Goal: Task Accomplishment & Management: Manage account settings

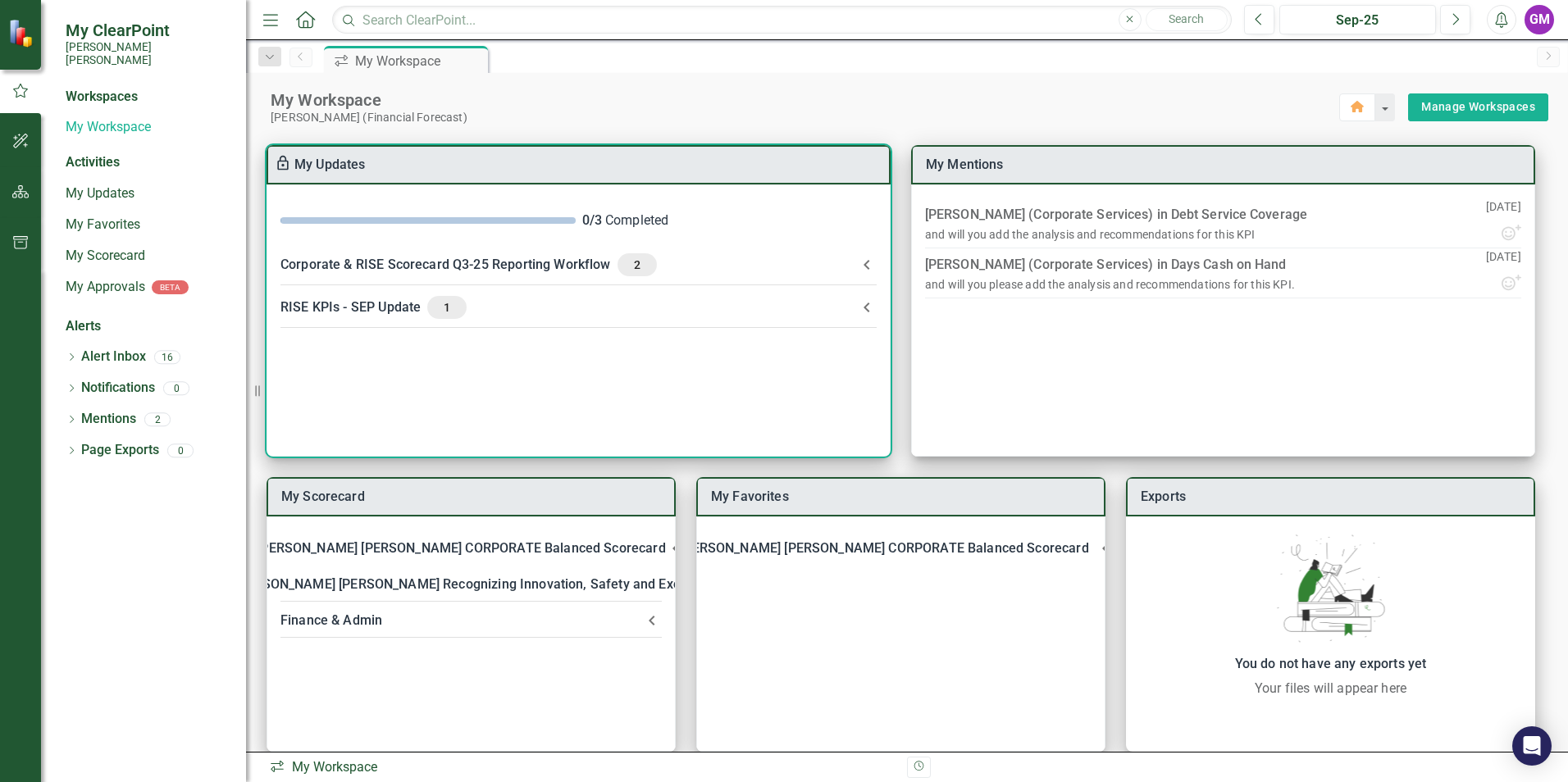
click at [415, 257] on div "Corporate & RISE Scorecard Q3-25 Reporting Workflow 2" at bounding box center [569, 265] width 577 height 23
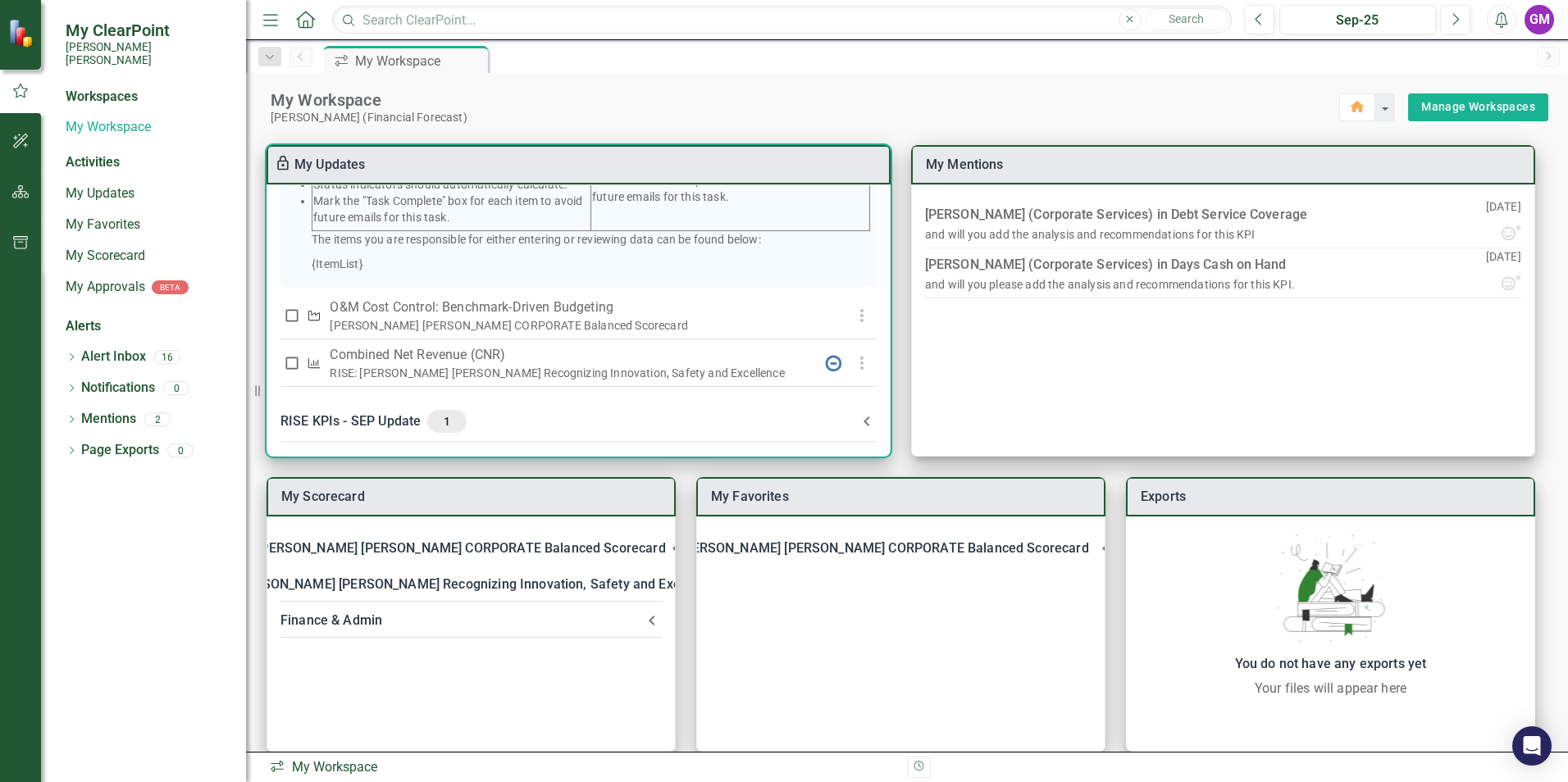
scroll to position [400, 0]
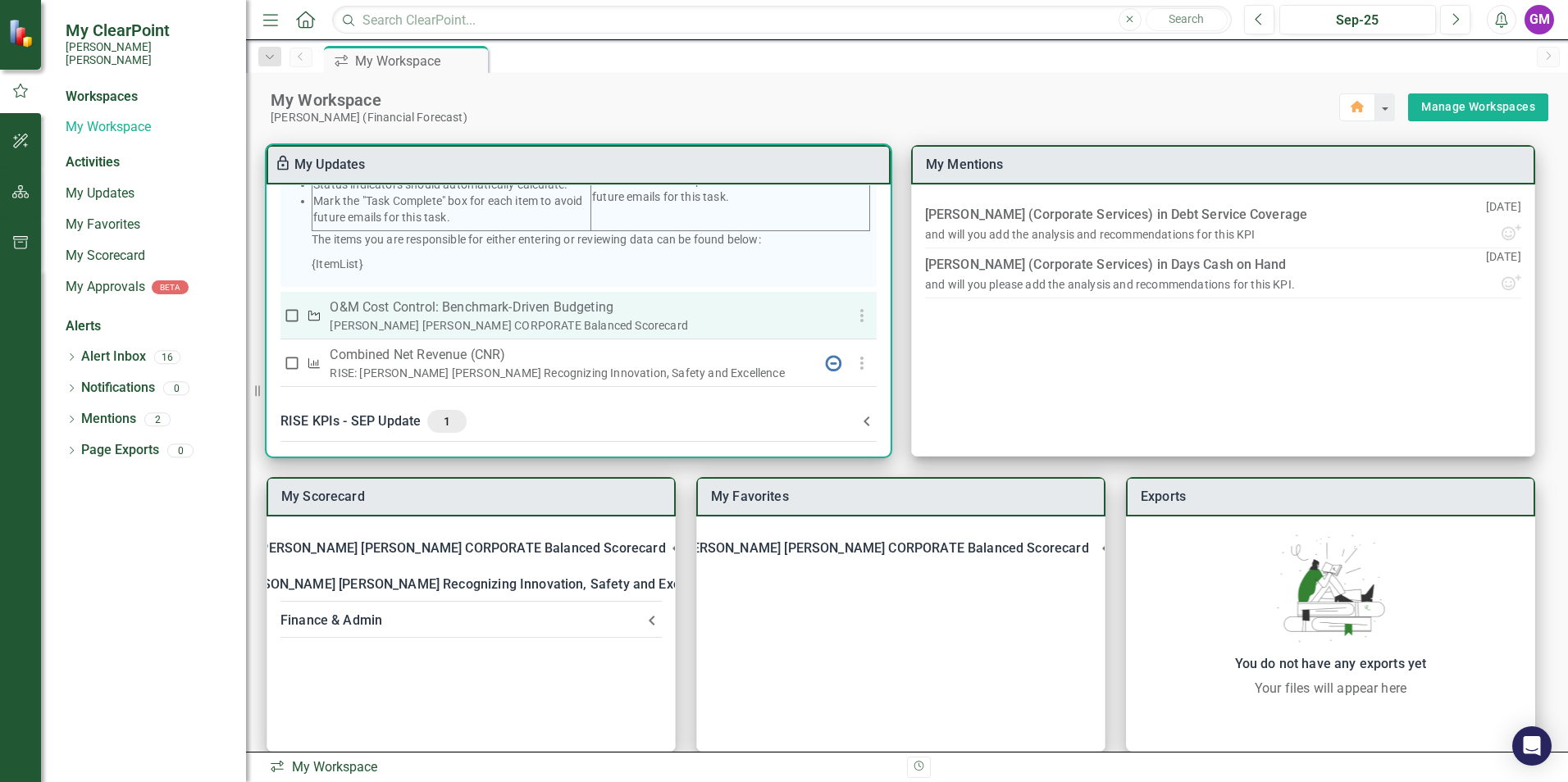
click at [495, 324] on div "[PERSON_NAME] [PERSON_NAME] CORPORATE Balanced Scorecard" at bounding box center [571, 325] width 482 height 17
click at [853, 316] on icon "button" at bounding box center [862, 316] width 19 height 19
click at [718, 316] on div at bounding box center [784, 391] width 1568 height 782
click at [474, 299] on p "O&M Cost Control: Benchmark-Driven Budgeting" at bounding box center [571, 308] width 482 height 19
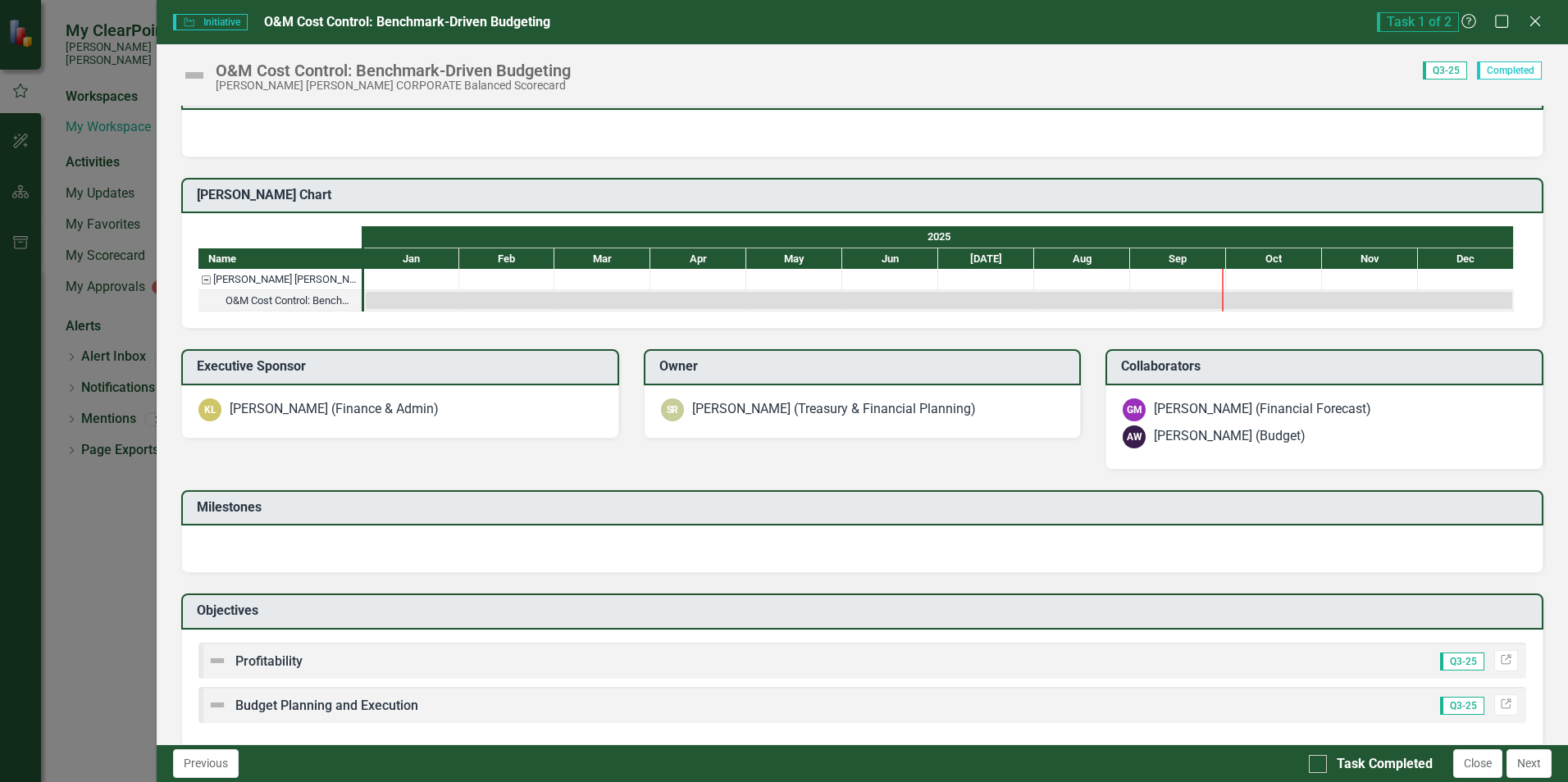
scroll to position [301, 0]
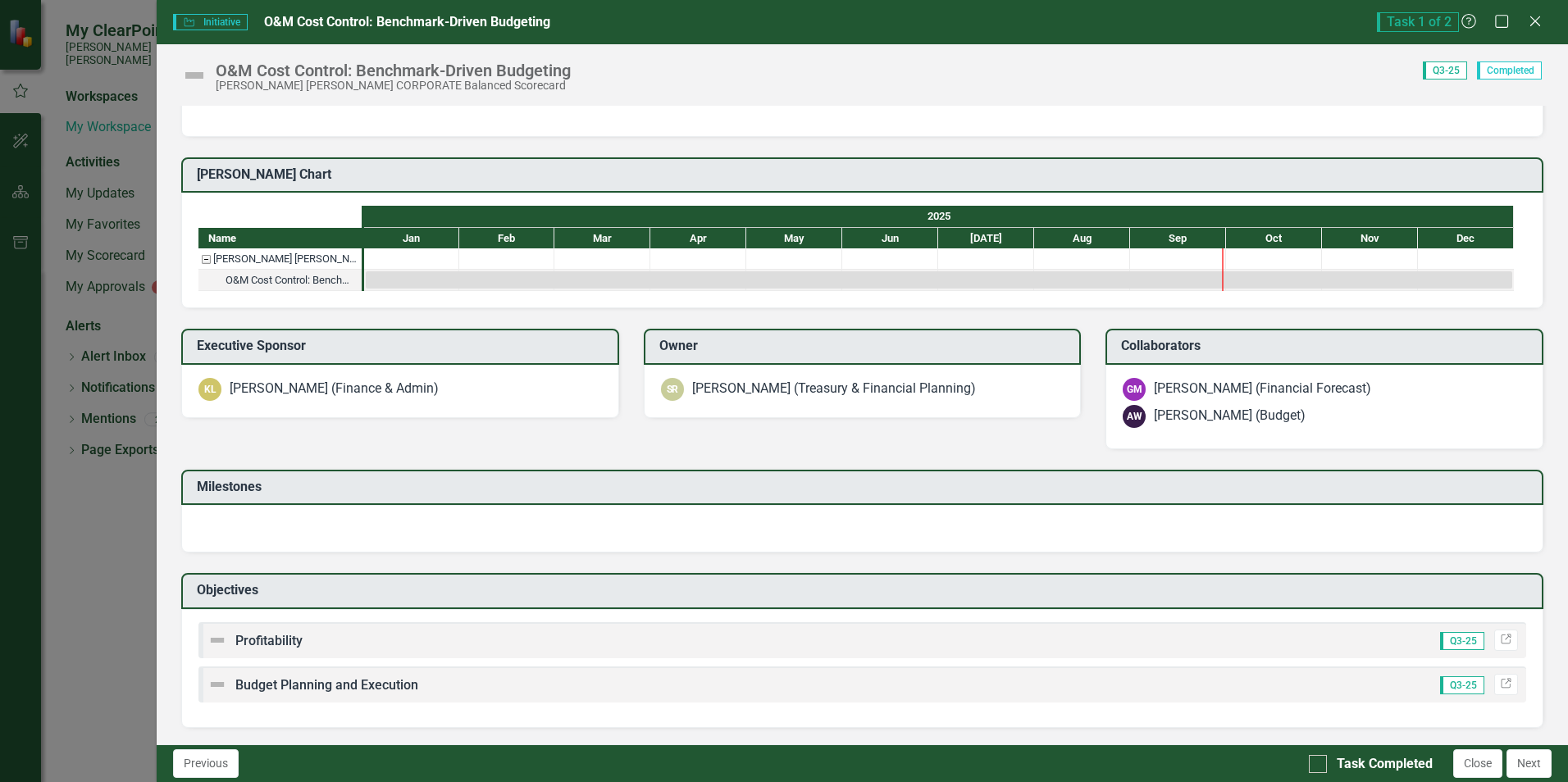
click at [412, 502] on div "Milestones" at bounding box center [862, 487] width 1362 height 36
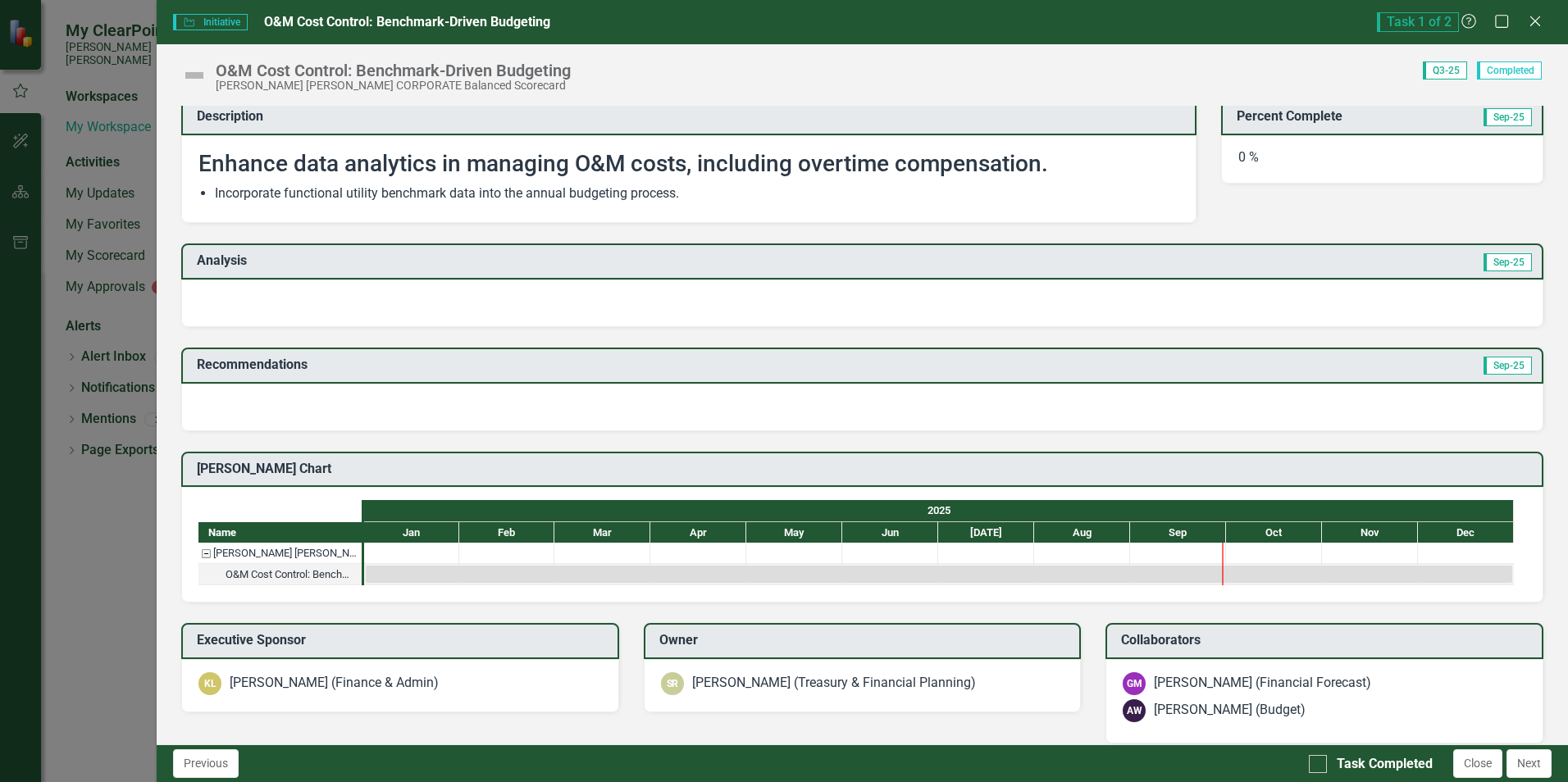
scroll to position [0, 0]
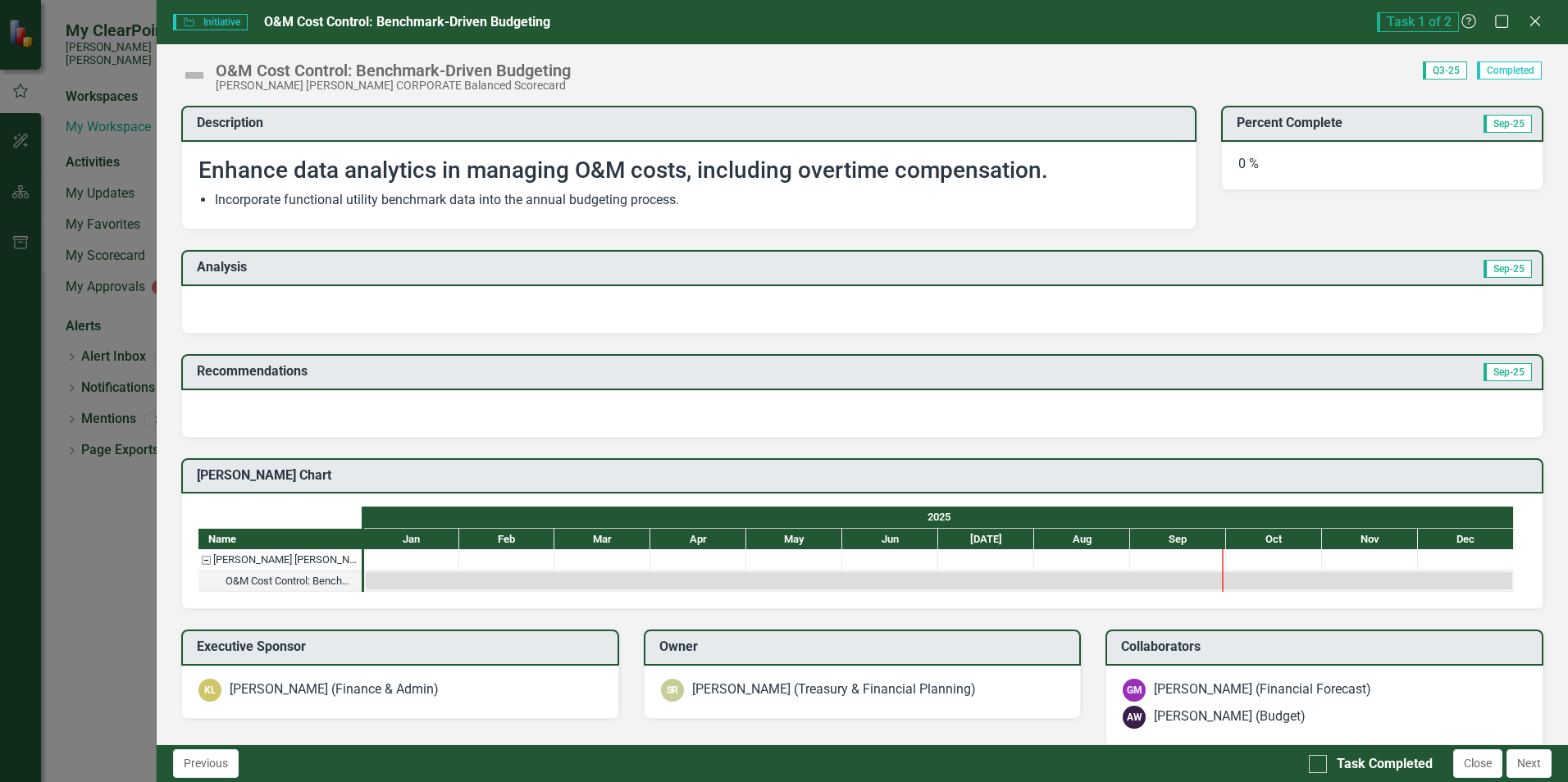
click at [346, 311] on div at bounding box center [862, 309] width 1362 height 47
click at [355, 309] on div at bounding box center [862, 309] width 1362 height 47
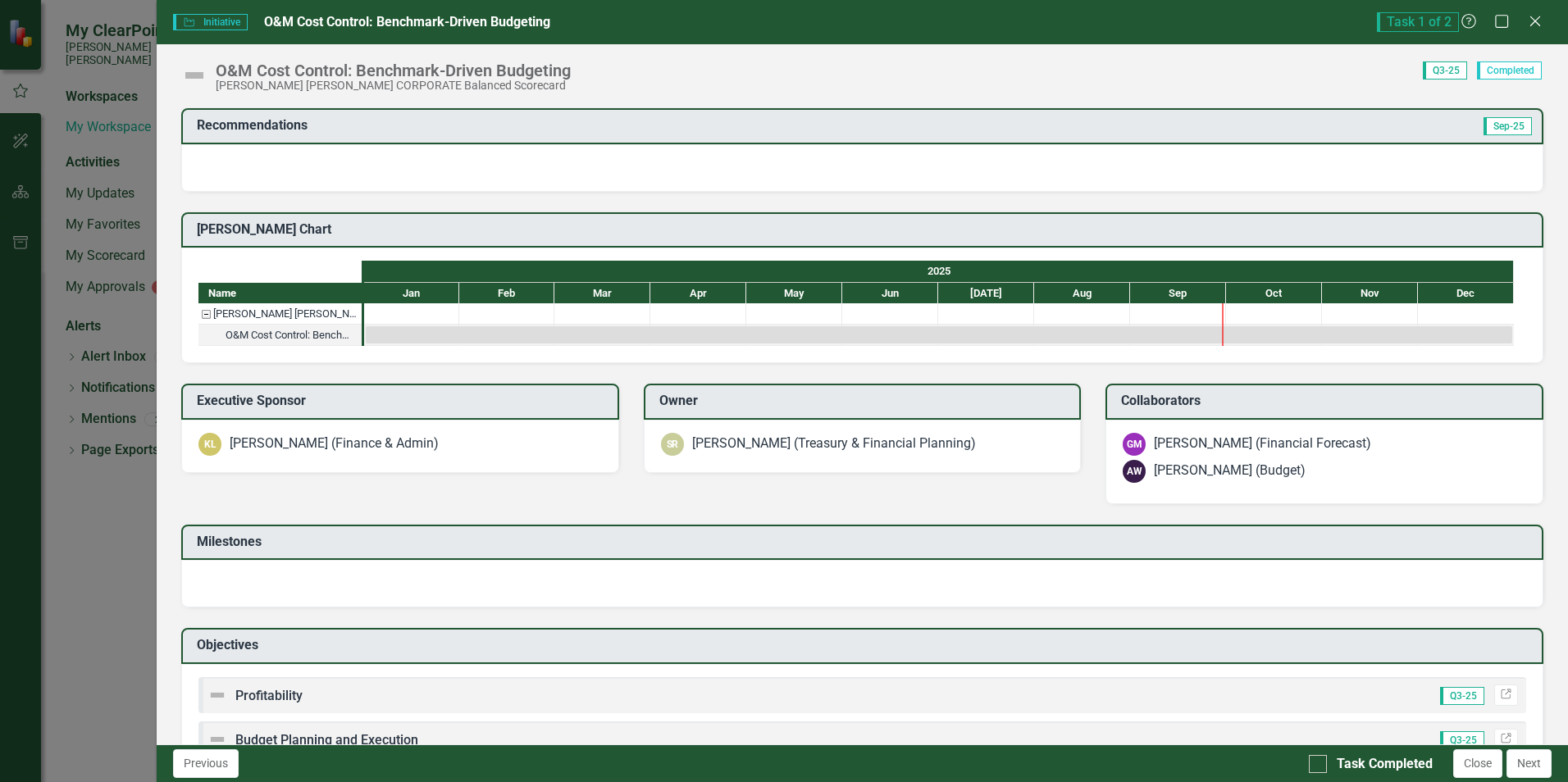
scroll to position [301, 0]
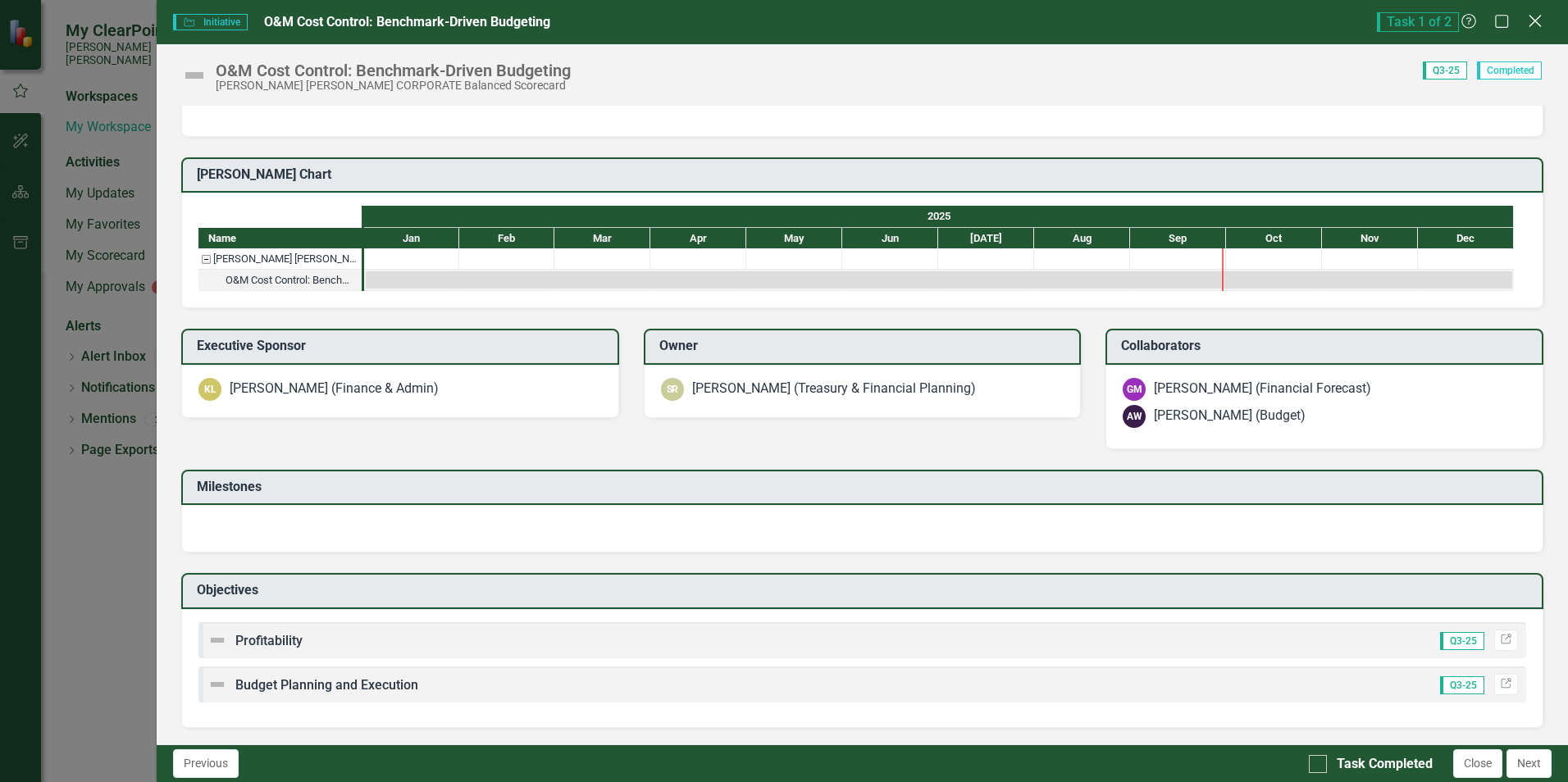
click at [1539, 22] on icon "Close" at bounding box center [1534, 21] width 20 height 16
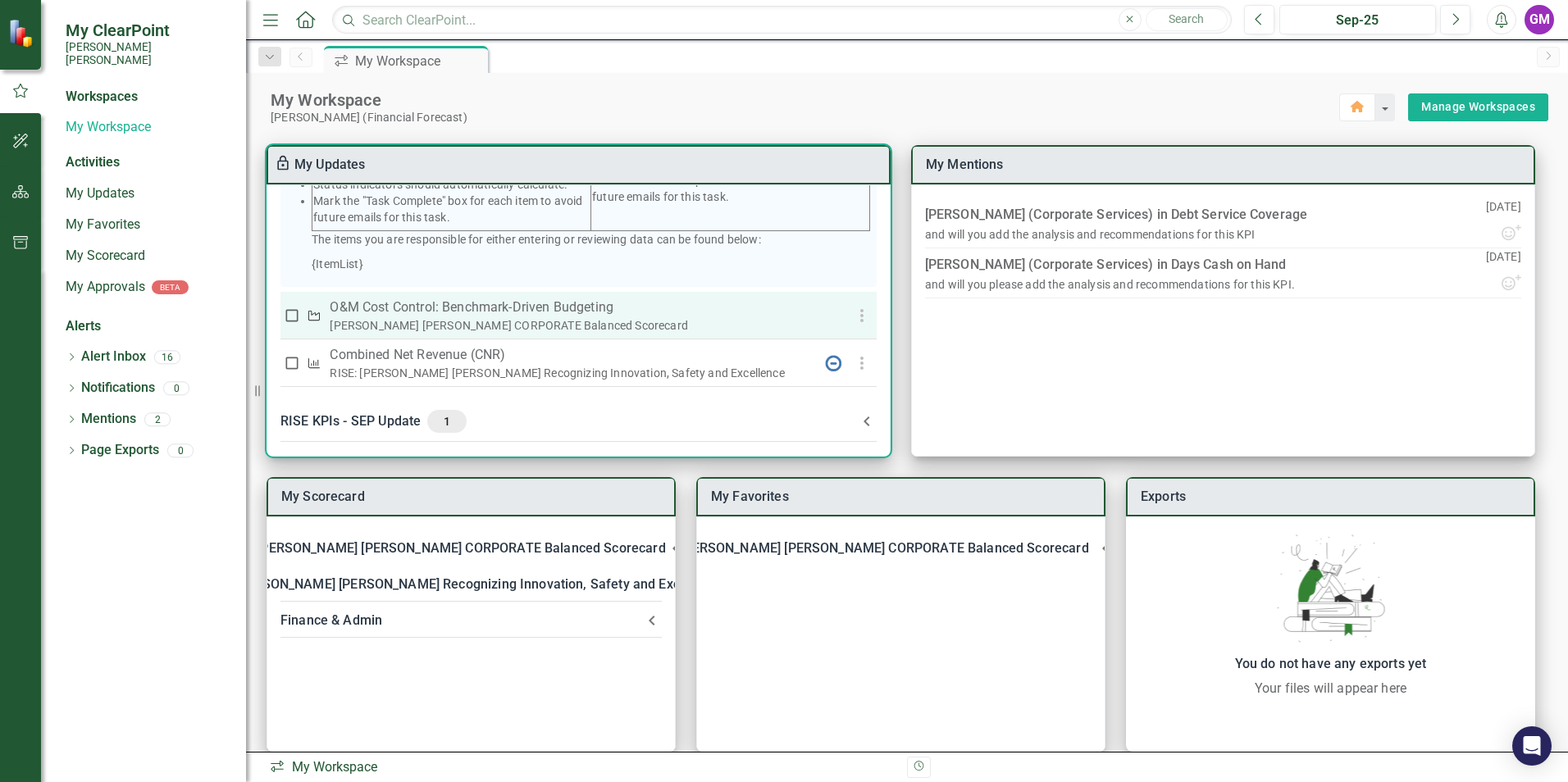
click at [390, 313] on p "O&M Cost Control: Benchmark-Driven Budgeting" at bounding box center [571, 308] width 482 height 19
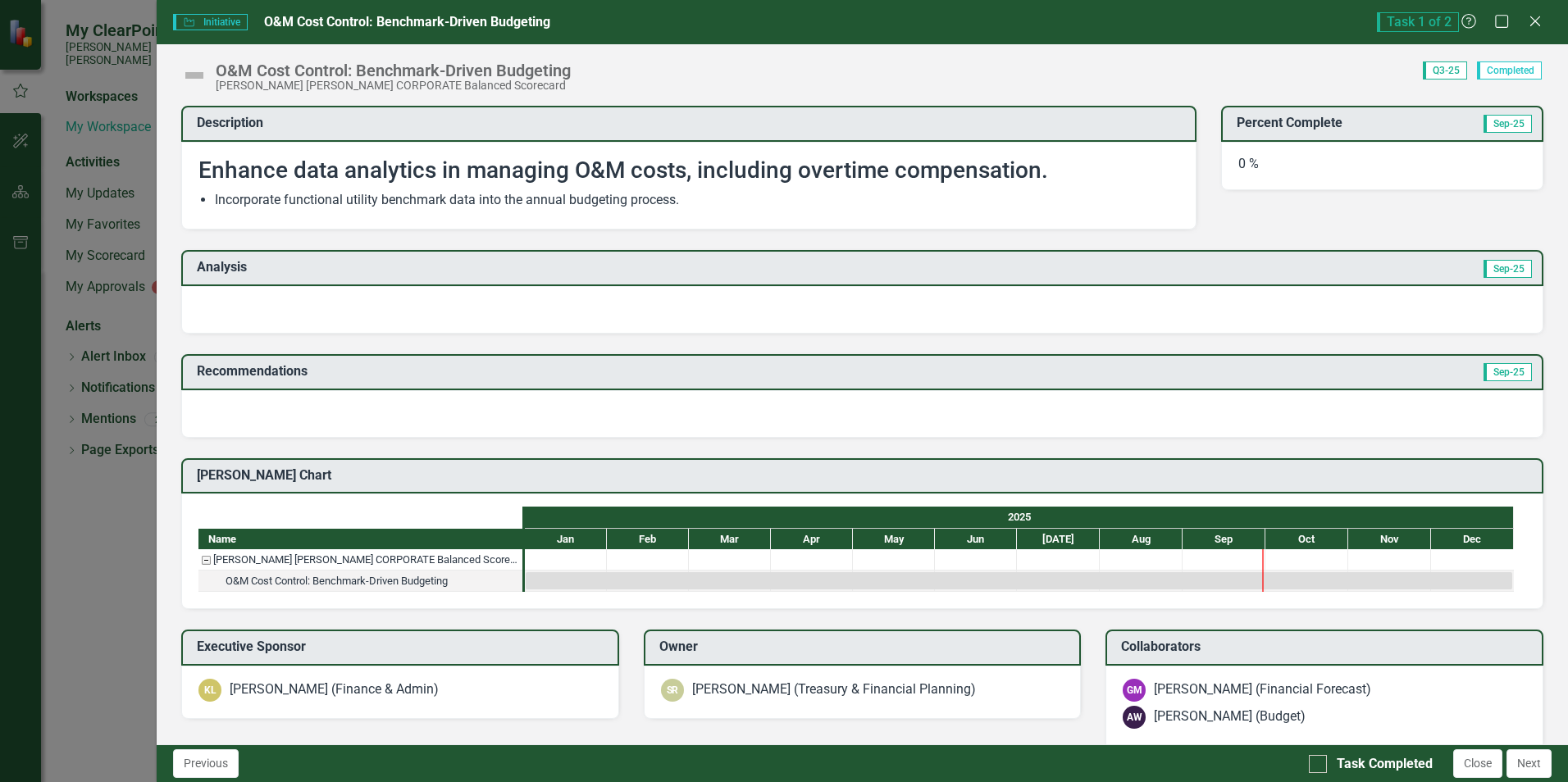
click at [344, 316] on div at bounding box center [862, 309] width 1362 height 47
click at [347, 316] on div at bounding box center [862, 309] width 1362 height 47
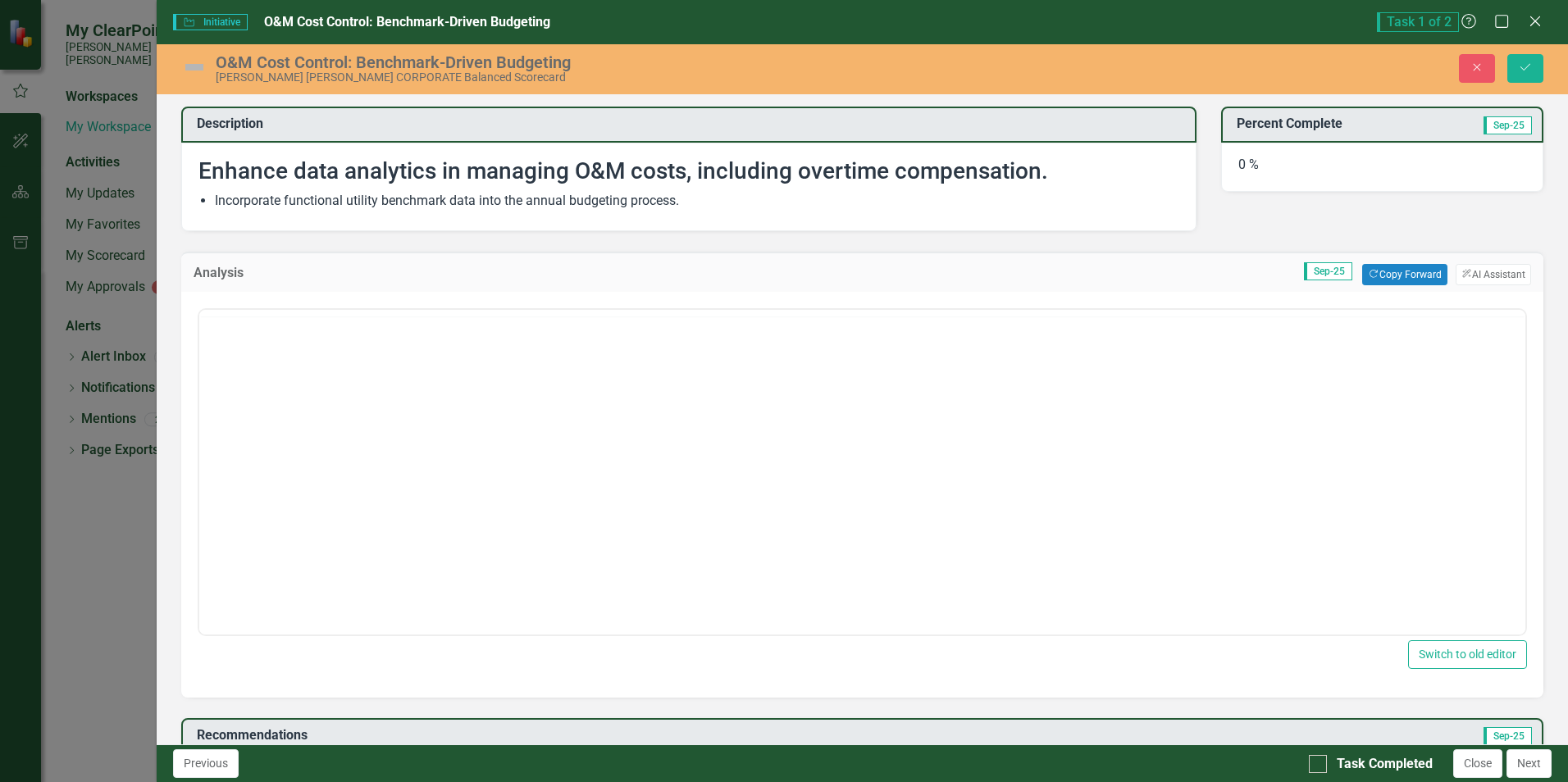
scroll to position [0, 0]
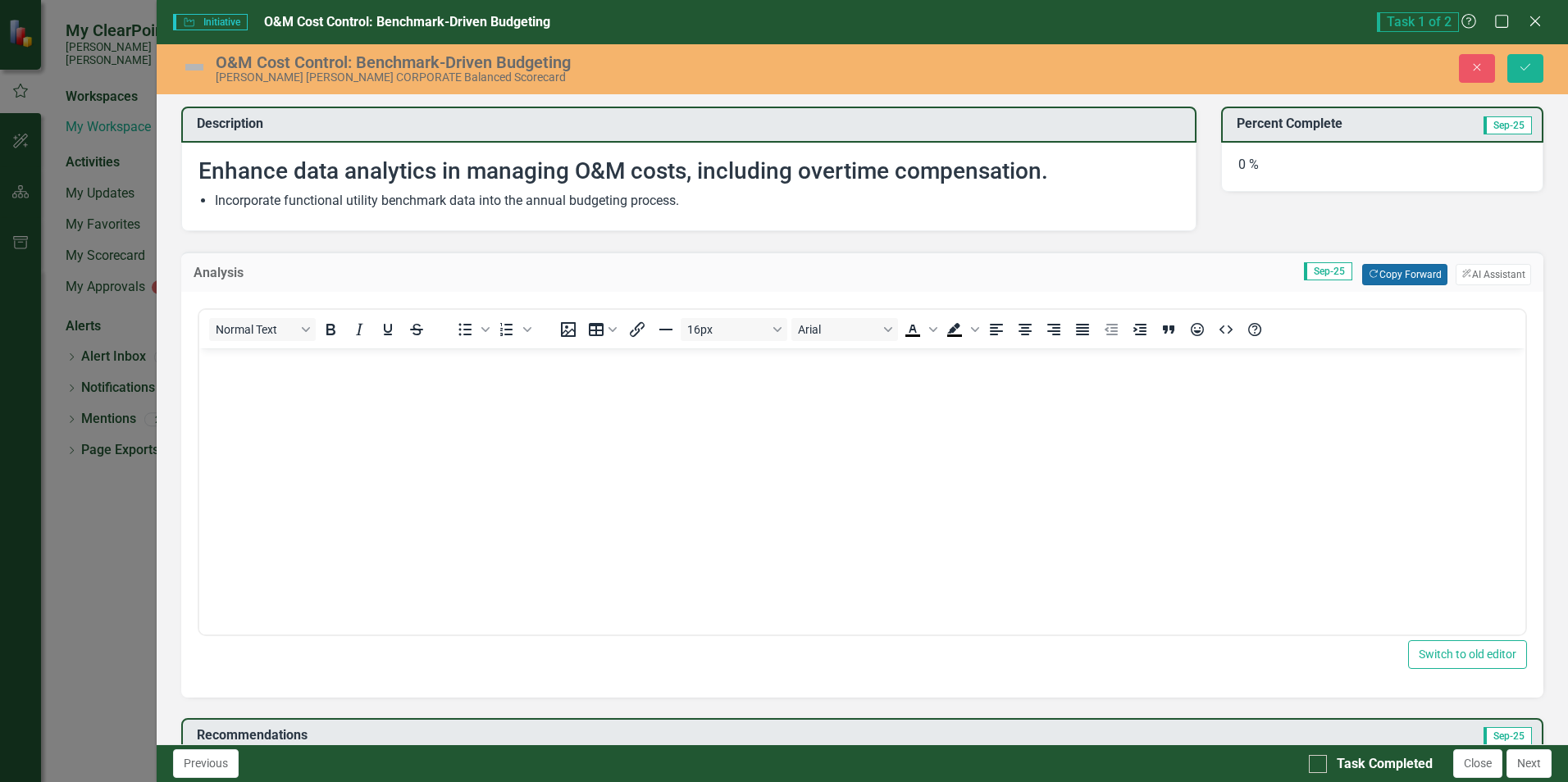
click at [1370, 266] on button "Copy Forward Copy Forward" at bounding box center [1404, 274] width 84 height 21
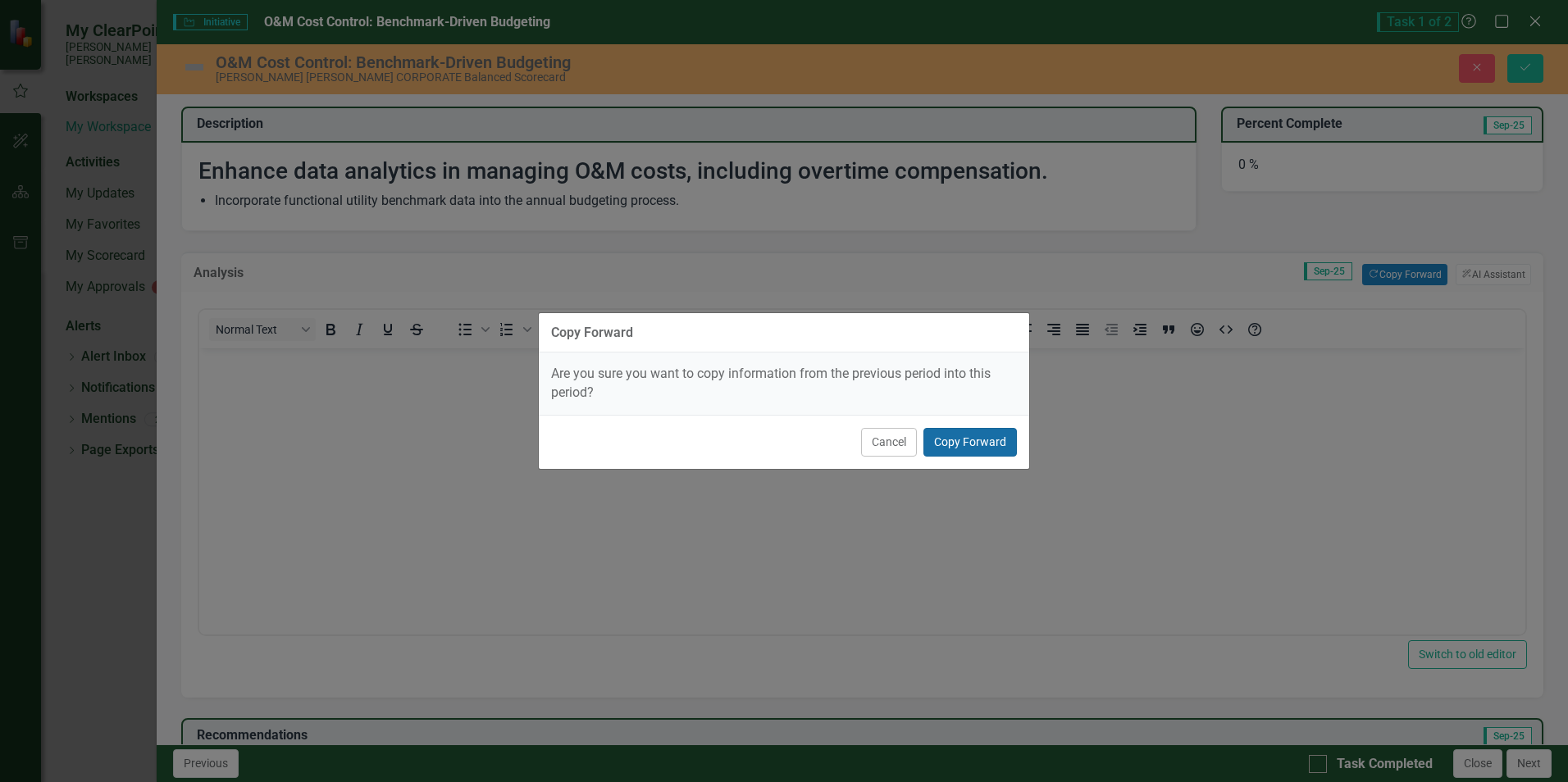
click at [977, 446] on button "Copy Forward" at bounding box center [969, 442] width 94 height 29
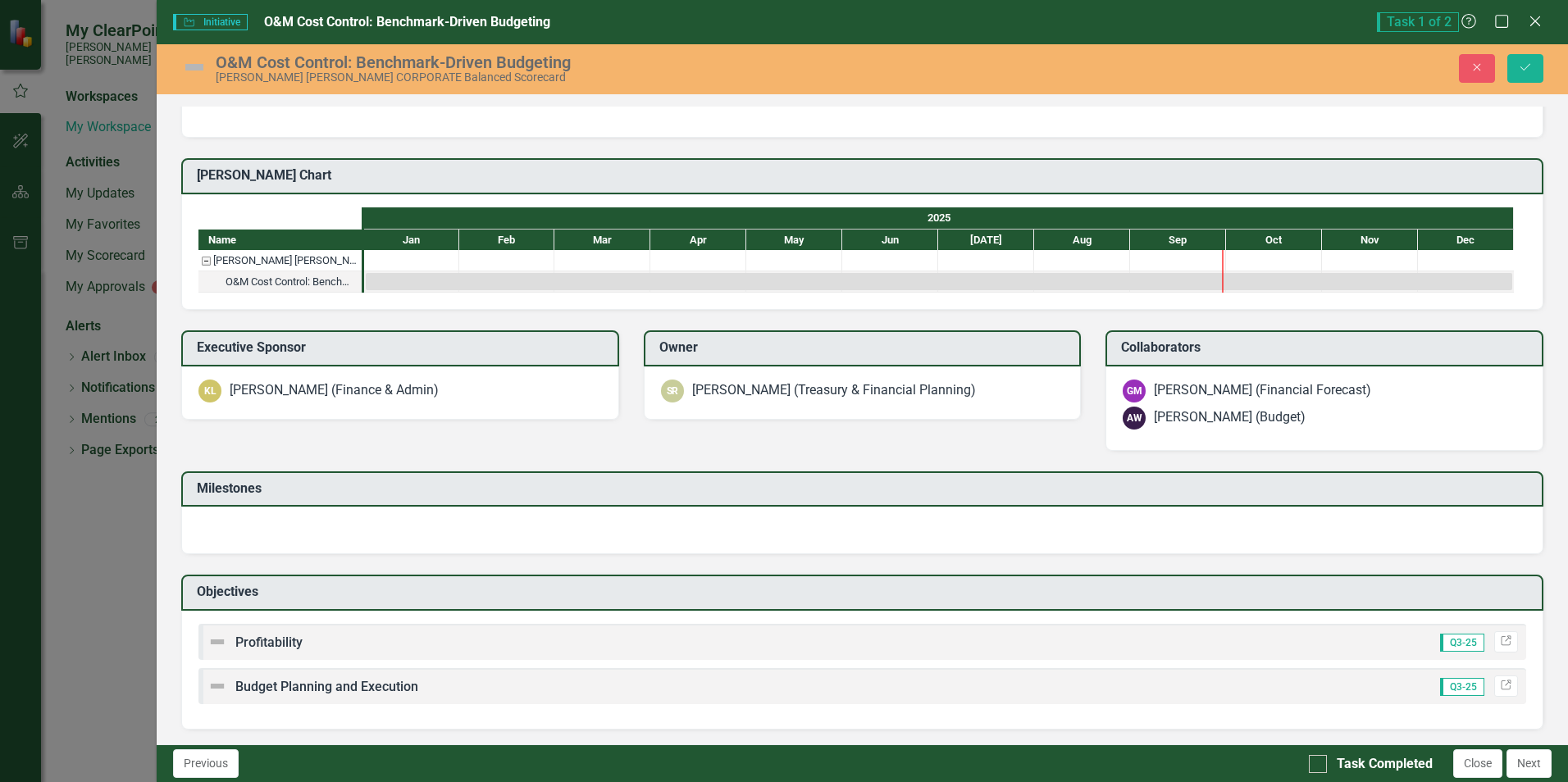
scroll to position [665, 0]
drag, startPoint x: 1323, startPoint y: 764, endPoint x: 1333, endPoint y: 764, distance: 10.0
click at [1323, 764] on div at bounding box center [1317, 764] width 18 height 18
click at [1319, 764] on input "Task Completed" at bounding box center [1314, 761] width 11 height 11
checkbox input "true"
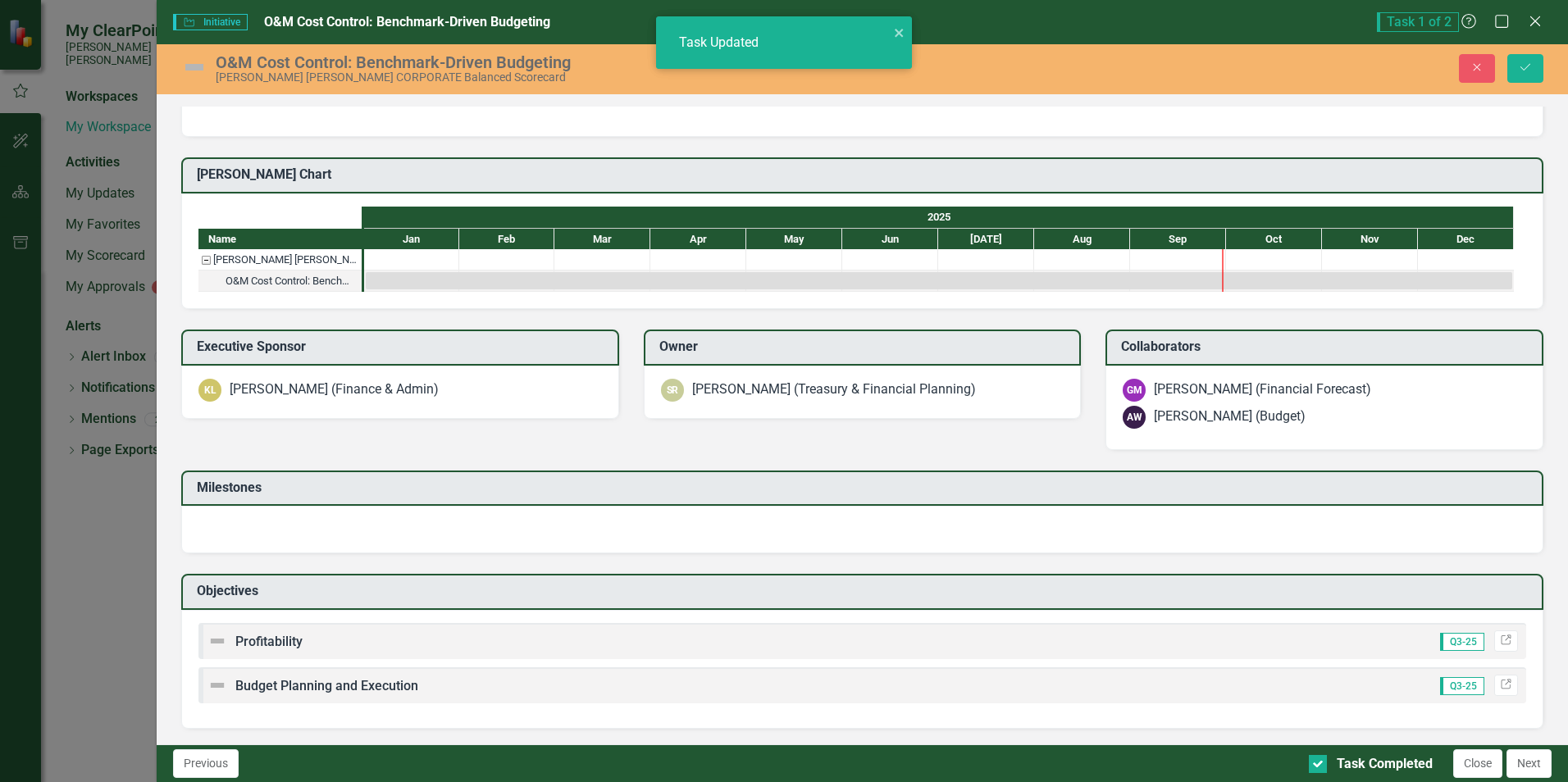
checkbox input "true"
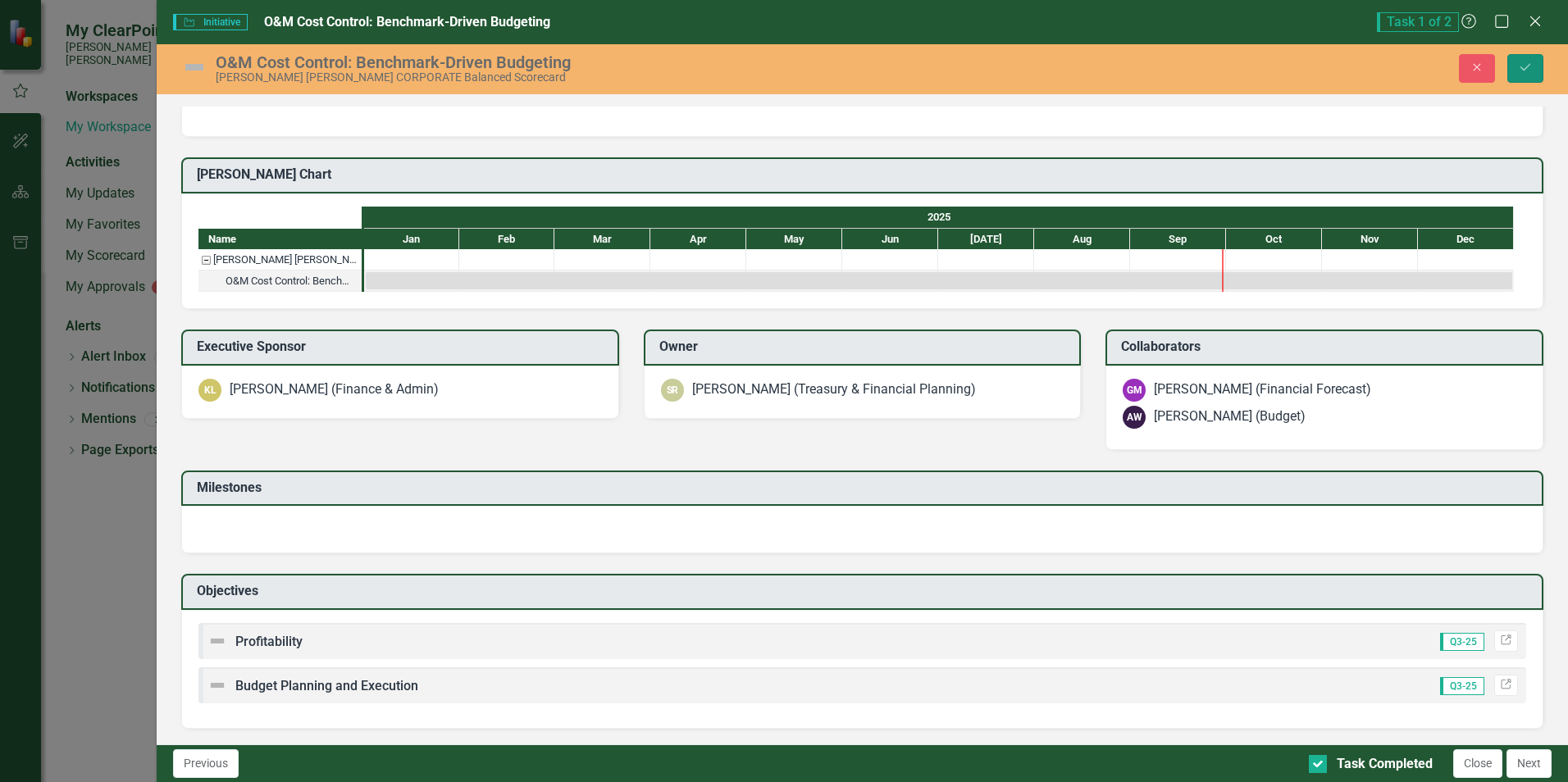
click at [1532, 58] on button "Save" at bounding box center [1524, 68] width 36 height 29
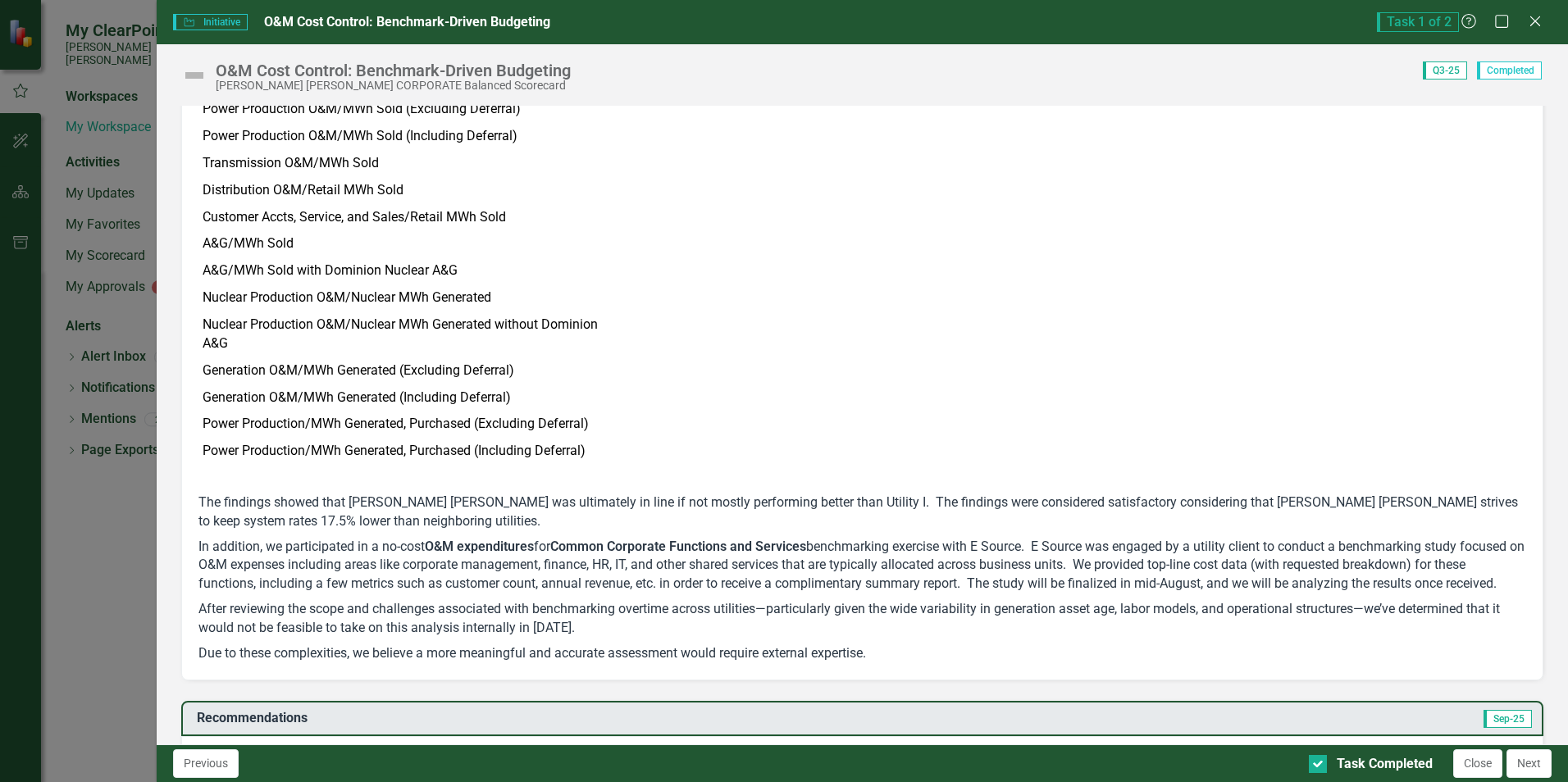
scroll to position [656, 0]
